Goal: Information Seeking & Learning: Learn about a topic

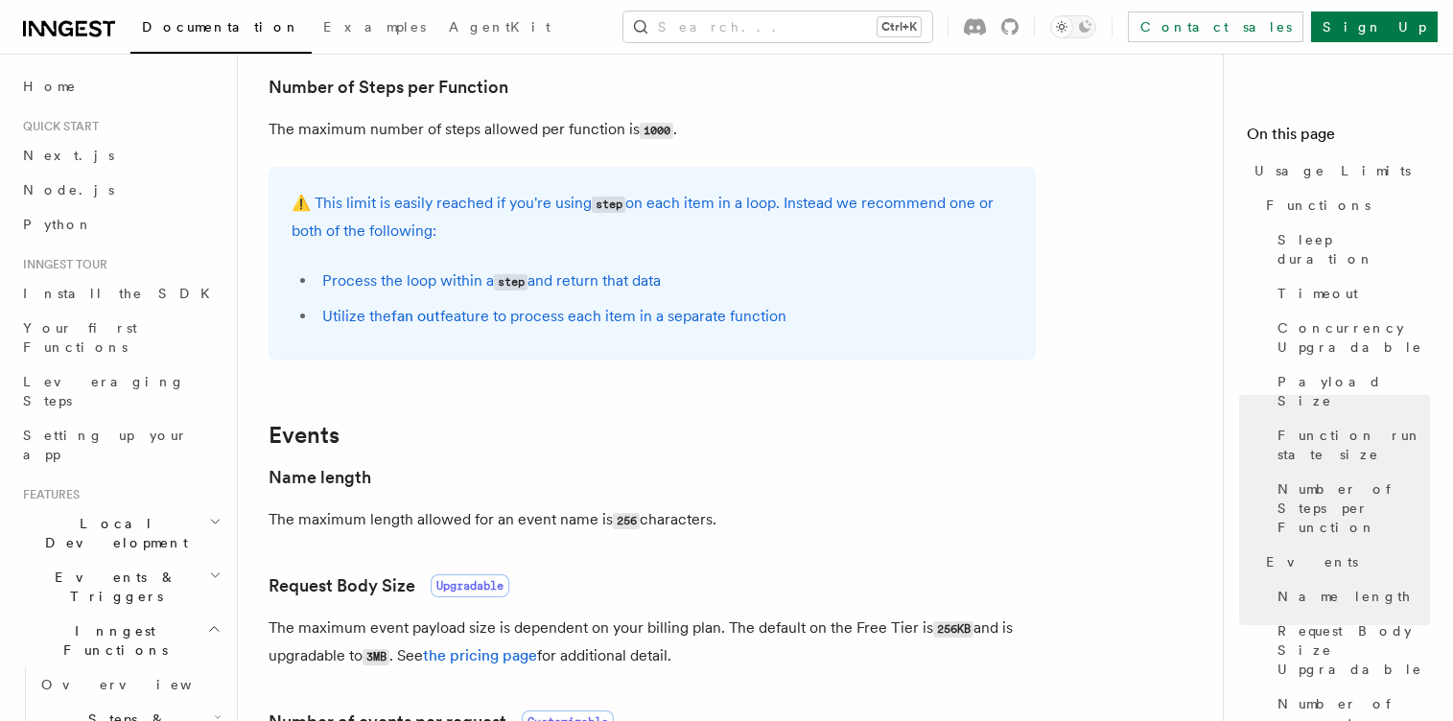
scroll to position [1063, 0]
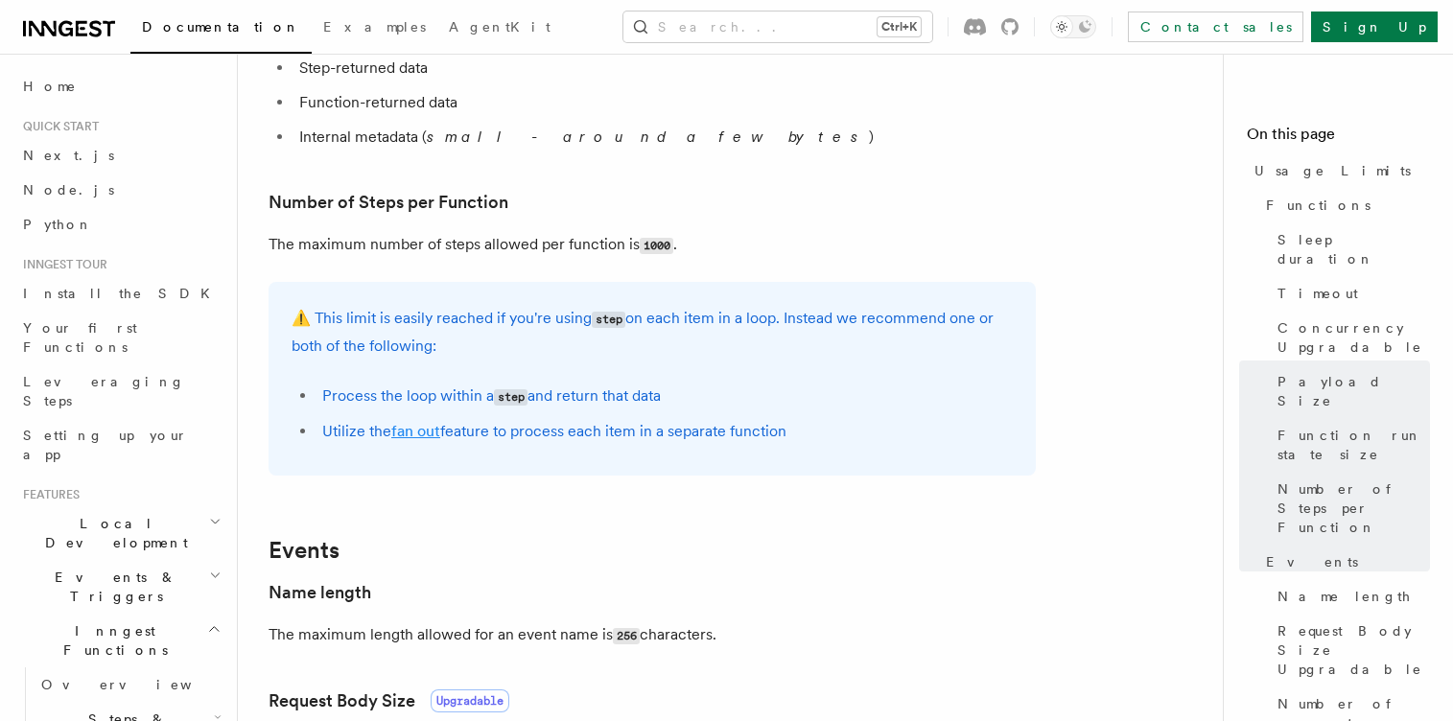
click at [407, 431] on link "fan out" at bounding box center [415, 431] width 49 height 18
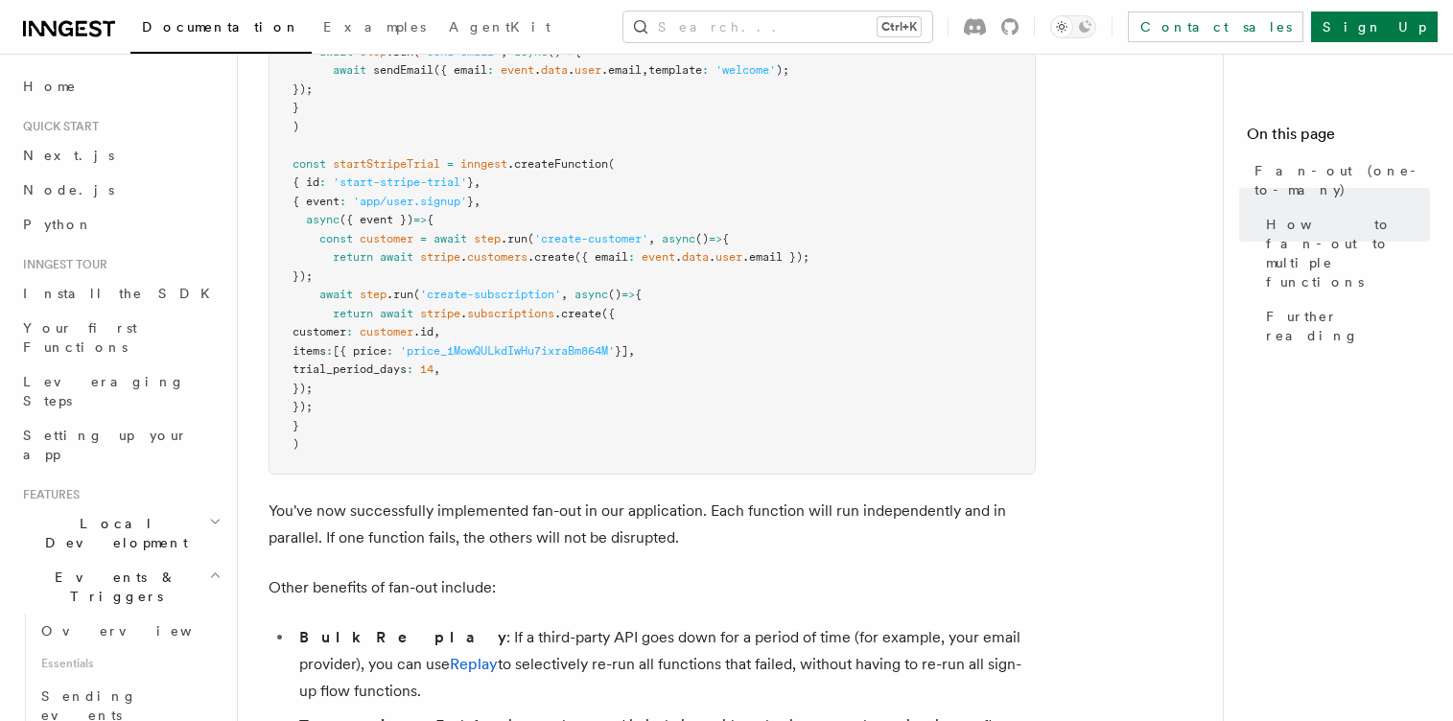
scroll to position [1956, 0]
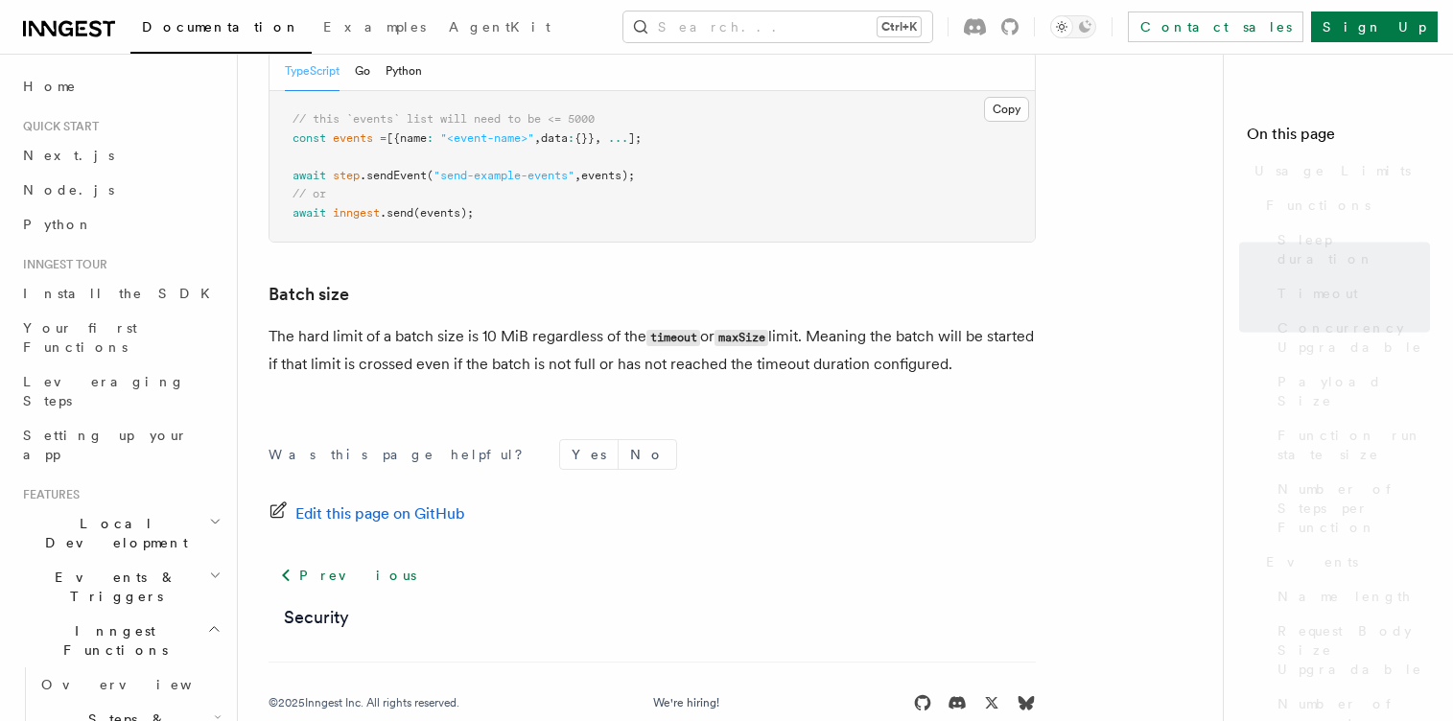
scroll to position [1063, 0]
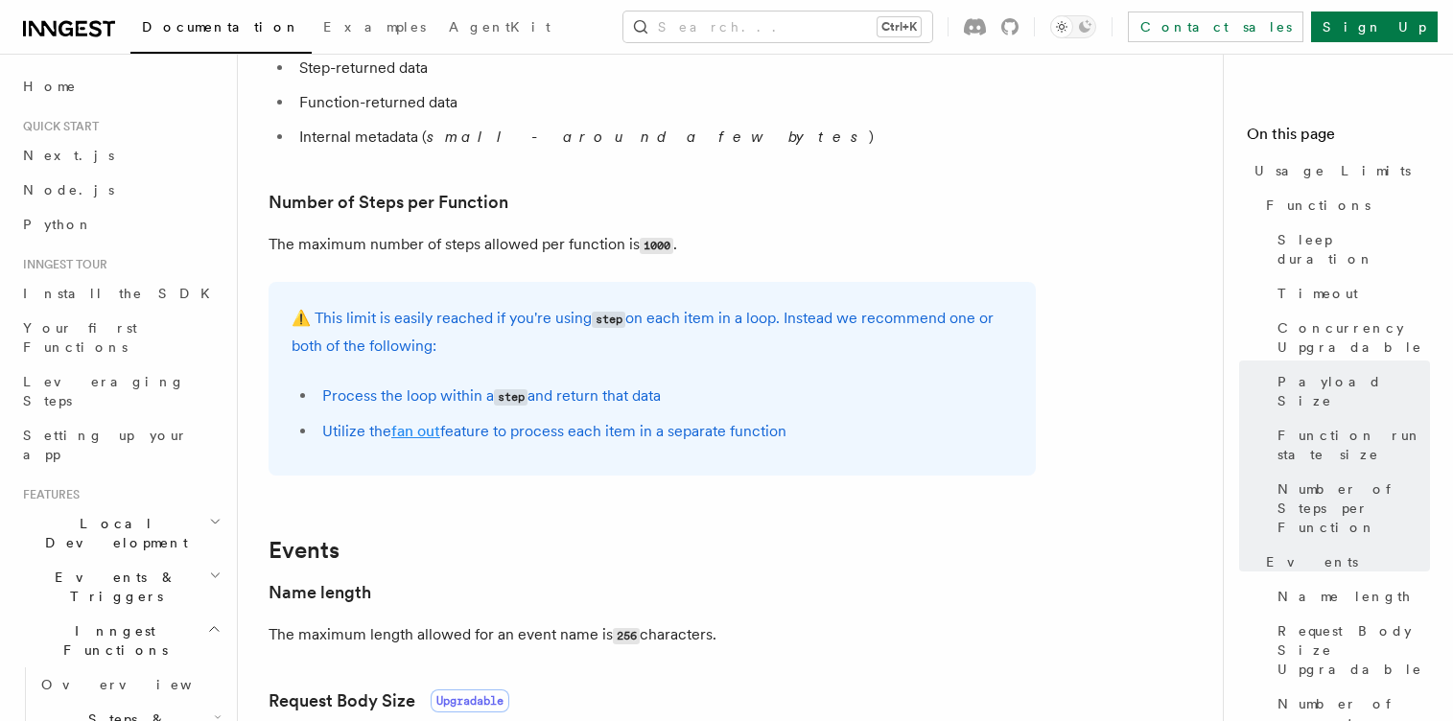
click at [420, 429] on link "fan out" at bounding box center [415, 431] width 49 height 18
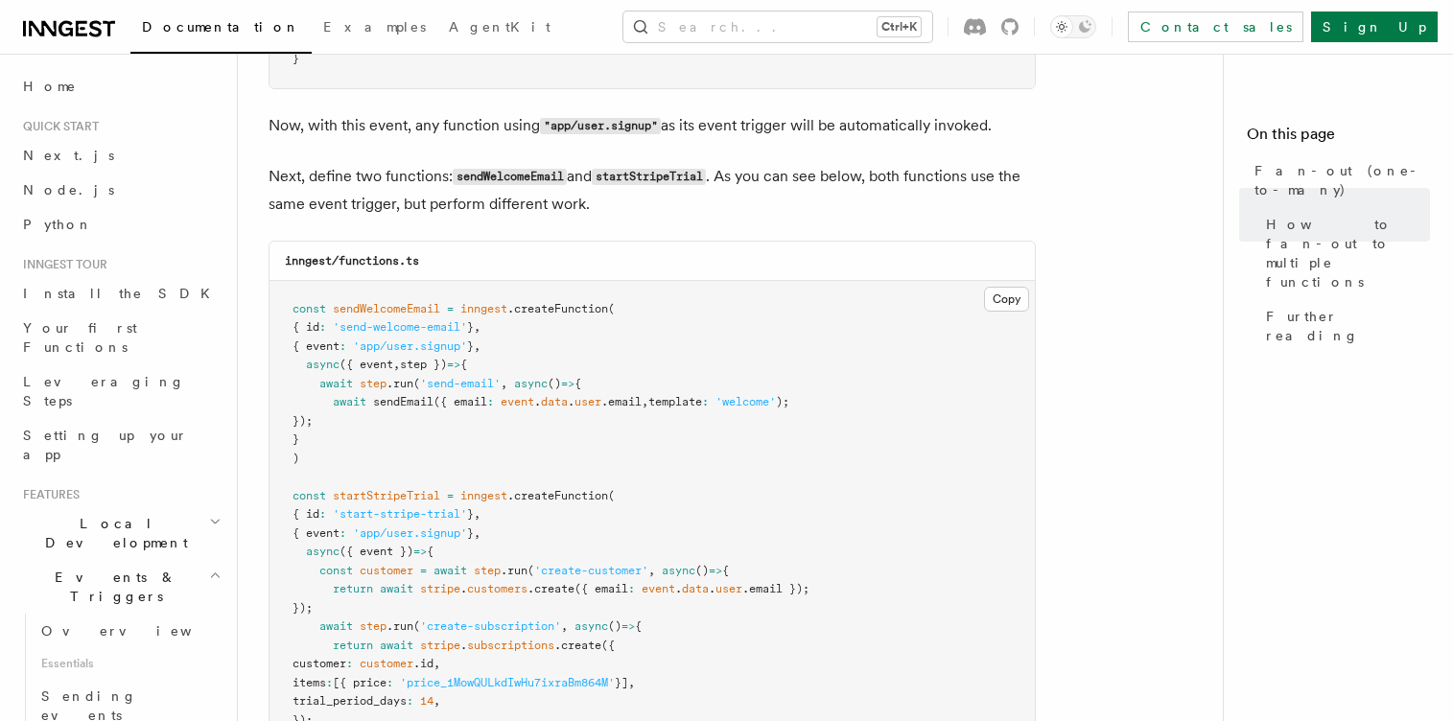
scroll to position [1726, 0]
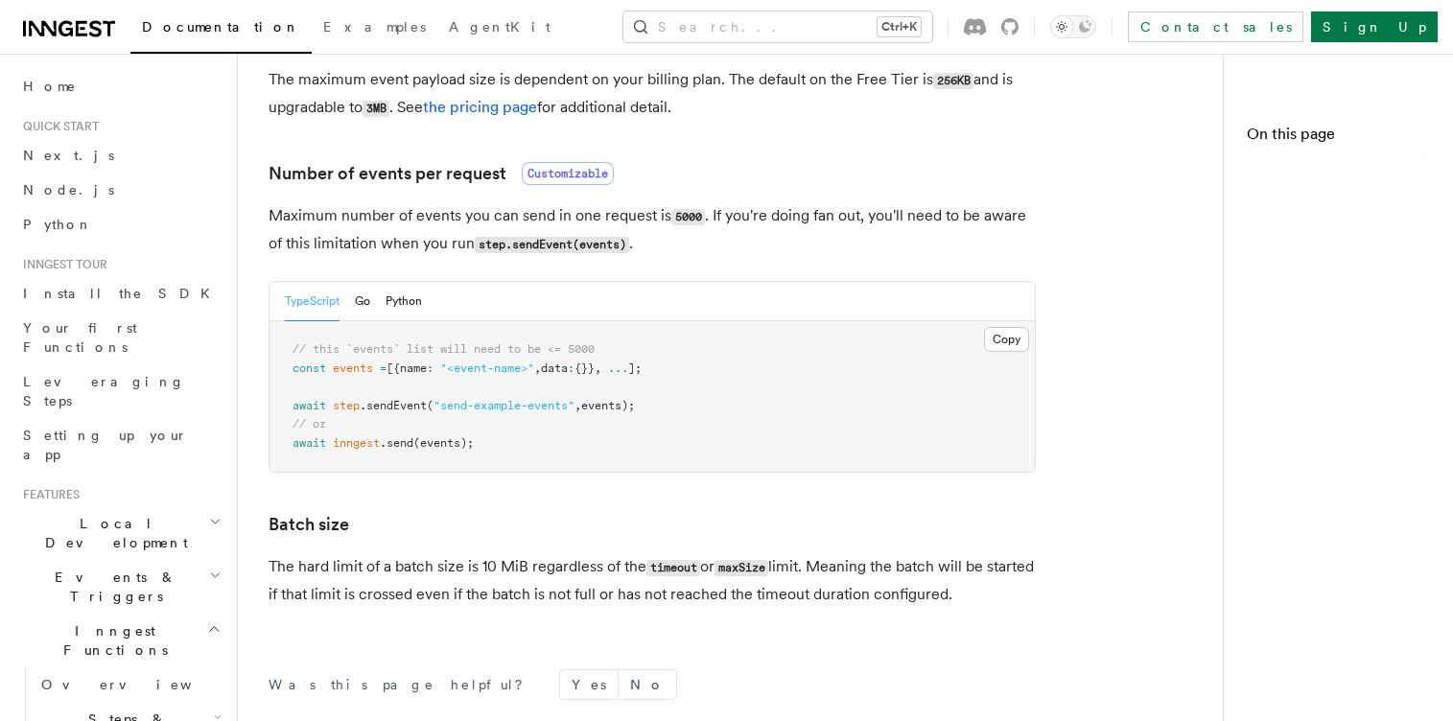
scroll to position [1063, 0]
